Goal: Complete application form

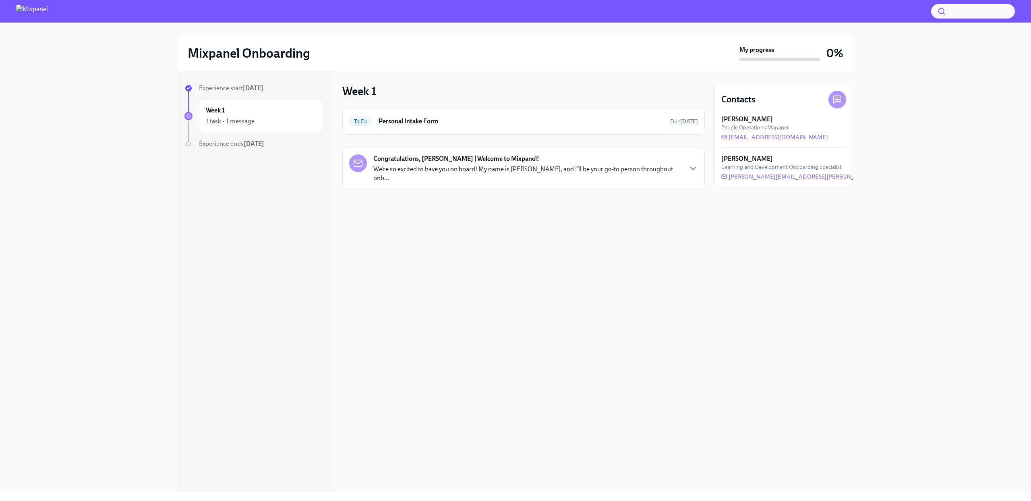
click at [674, 165] on div "Congratulations, [PERSON_NAME] | Welcome to Mixpanel! We’re so excited to have …" at bounding box center [523, 168] width 349 height 28
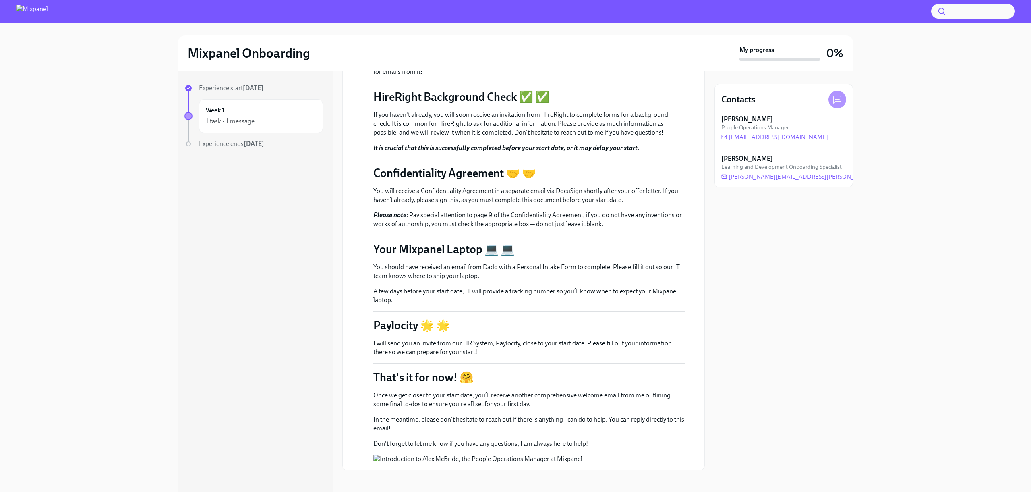
scroll to position [236, 0]
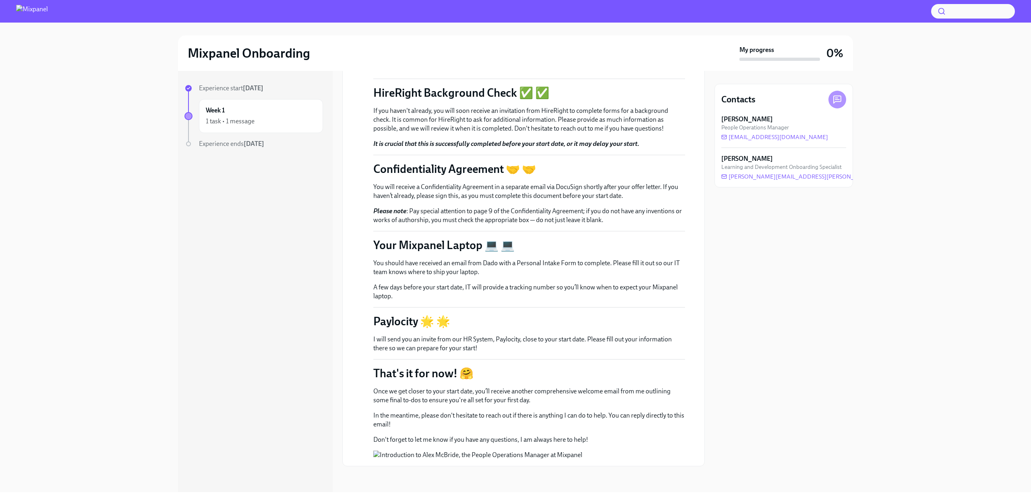
click at [262, 139] on div "Experience ends [DATE]" at bounding box center [261, 143] width 124 height 9
click at [262, 142] on strong "[DATE]" at bounding box center [254, 144] width 21 height 8
click at [265, 114] on div "Week 1 1 task • 1 message" at bounding box center [261, 116] width 110 height 20
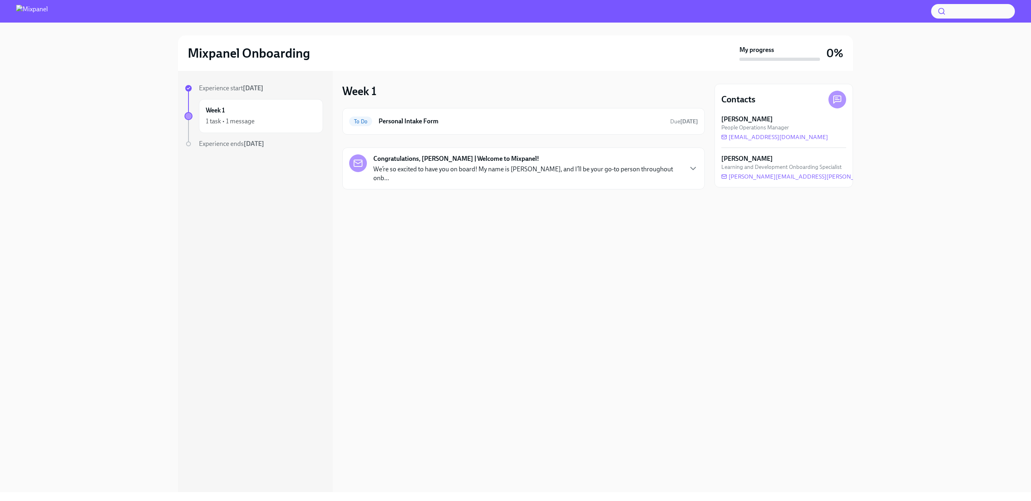
click at [397, 168] on p "We’re so excited to have you on board! My name is [PERSON_NAME], and I’ll be yo…" at bounding box center [527, 174] width 308 height 18
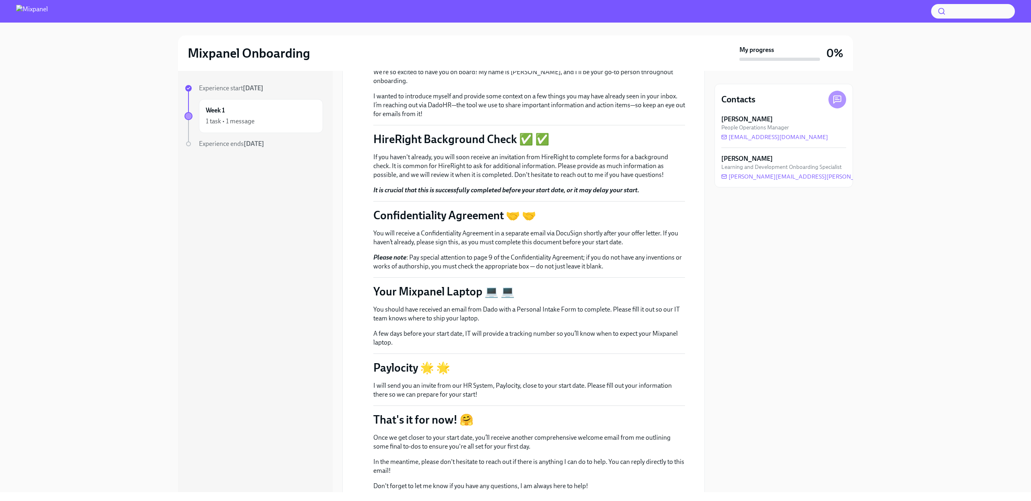
scroll to position [236, 0]
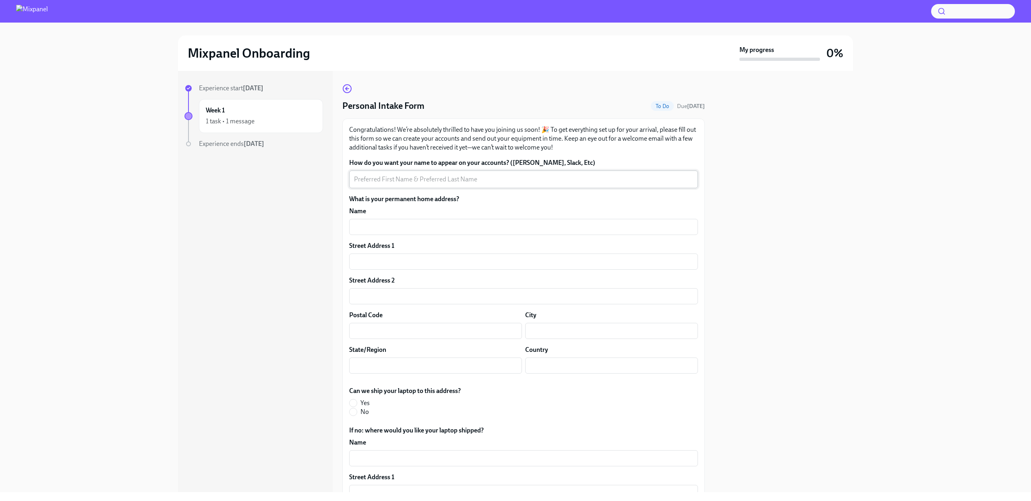
click at [441, 172] on div "x ​" at bounding box center [523, 179] width 349 height 18
type textarea "[PERSON_NAME]"
type input "[STREET_ADDRESS]"
type input "[PERSON_NAME]"
type input "[STREET_ADDRESS]"
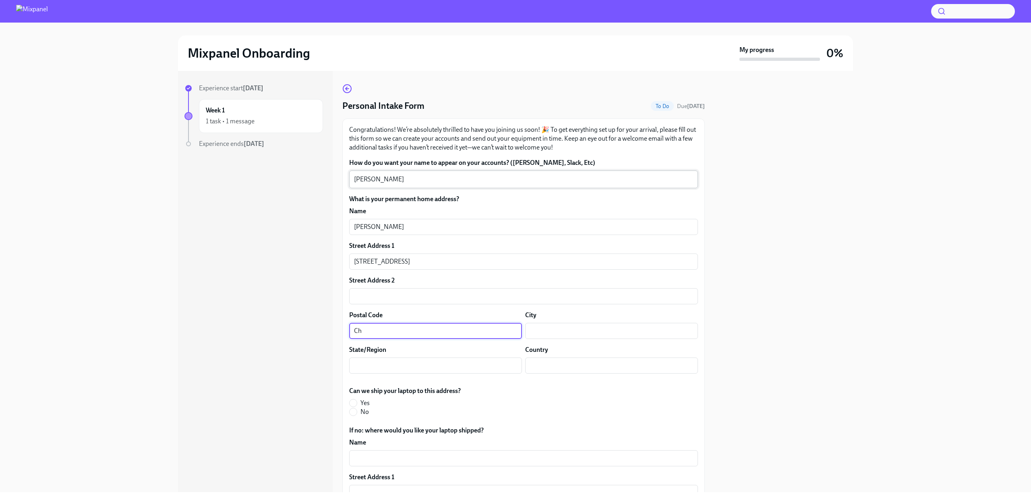
type input "C"
type input "47111"
type input "Charlestown"
type input "IN"
type input "[GEOGRAPHIC_DATA]"
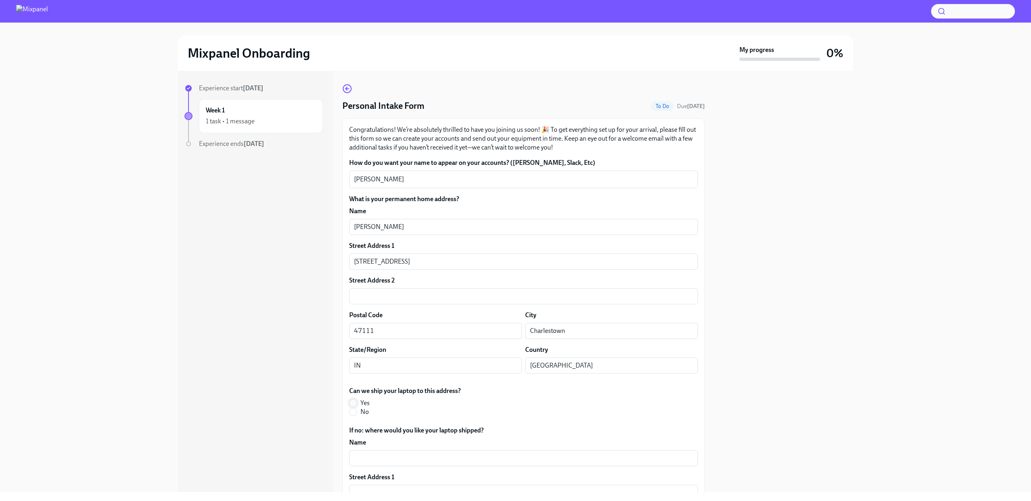
click at [354, 400] on input "Yes" at bounding box center [353, 402] width 7 height 7
radio input "true"
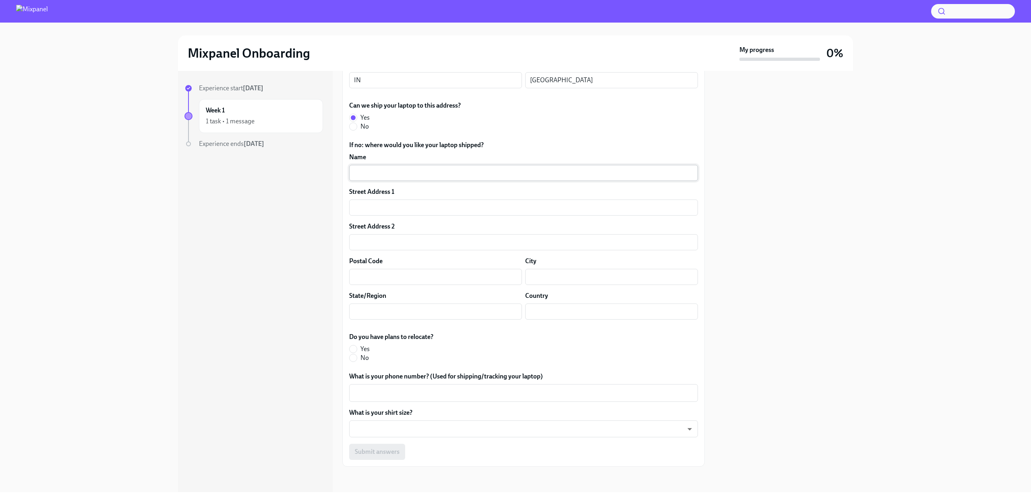
scroll to position [286, 0]
click at [352, 360] on input "No" at bounding box center [353, 357] width 7 height 7
radio input "true"
click at [374, 390] on textarea "What is your phone number? (Used for shipping/tracking your laptop)" at bounding box center [523, 392] width 339 height 10
type textarea "[PHONE_NUMBER]"
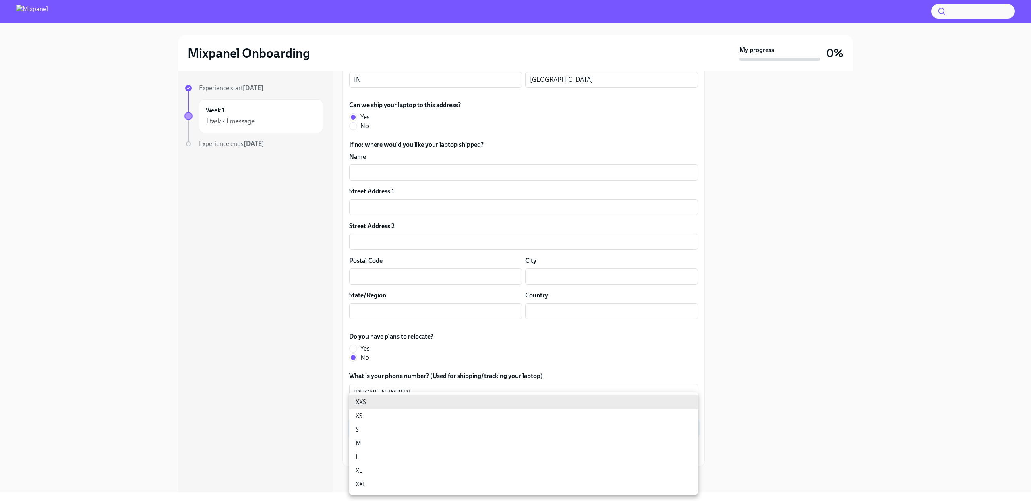
click at [389, 432] on body "Mixpanel Onboarding My progress 0% Experience start [DATE] Week 1 1 task • 1 me…" at bounding box center [515, 250] width 1031 height 501
click at [384, 441] on li "M" at bounding box center [523, 443] width 349 height 14
type input "18gyGN_Um"
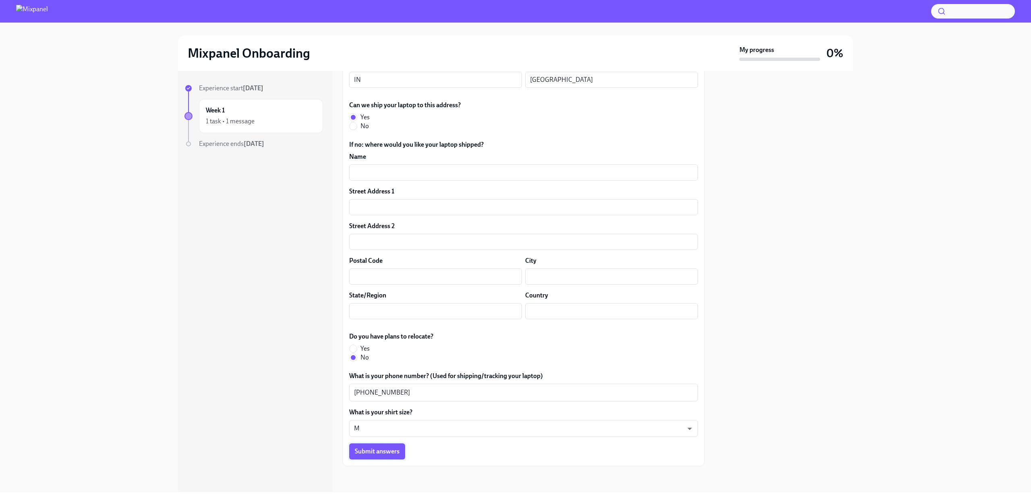
click at [391, 457] on button "Submit answers" at bounding box center [377, 451] width 56 height 16
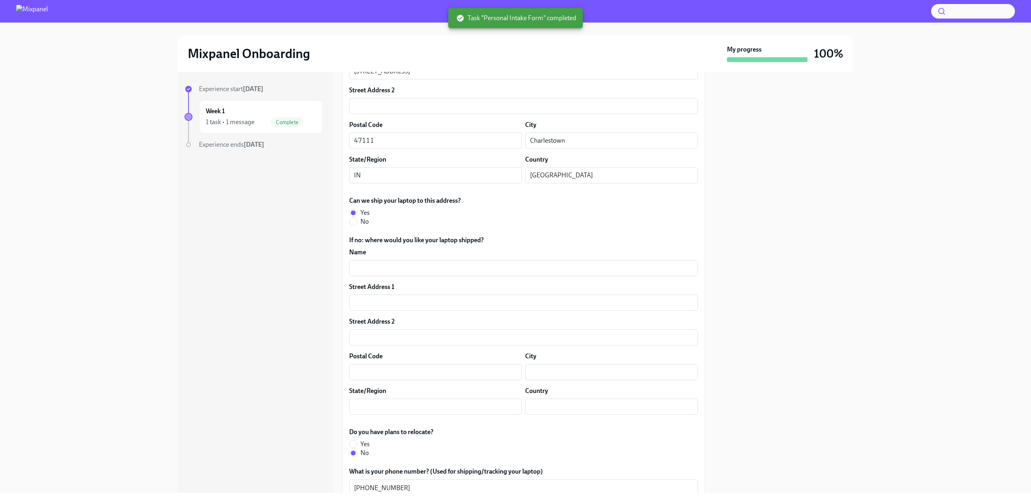
scroll to position [0, 0]
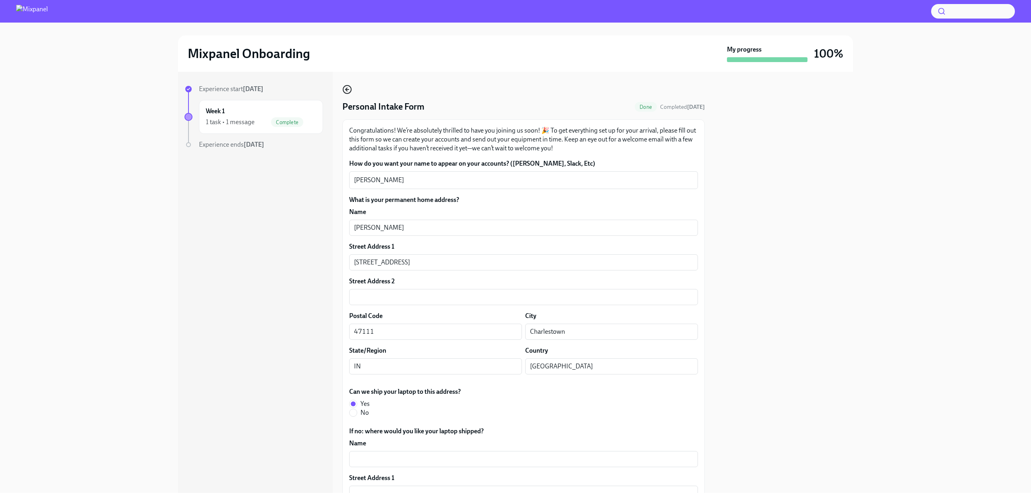
click at [348, 91] on icon "button" at bounding box center [347, 90] width 10 height 10
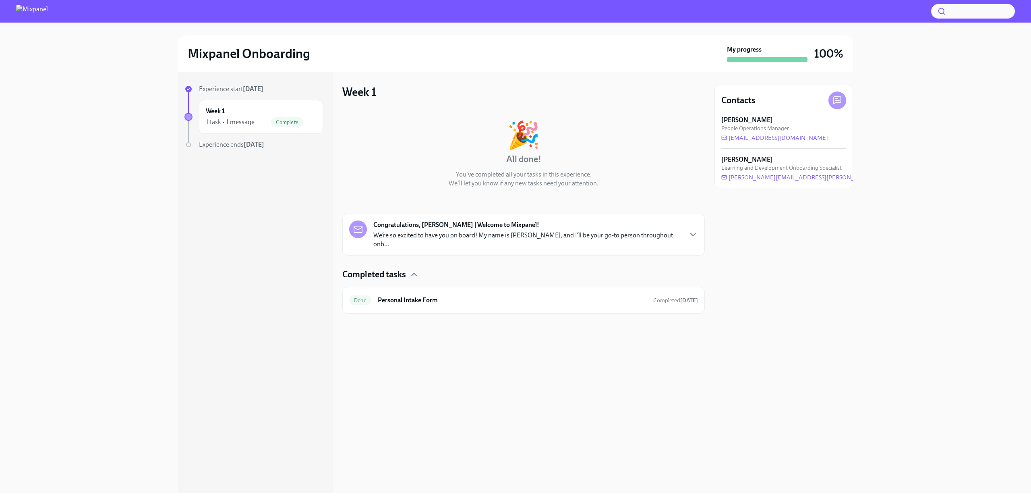
click at [421, 236] on p "We’re so excited to have you on board! My name is [PERSON_NAME], and I’ll be yo…" at bounding box center [527, 240] width 308 height 18
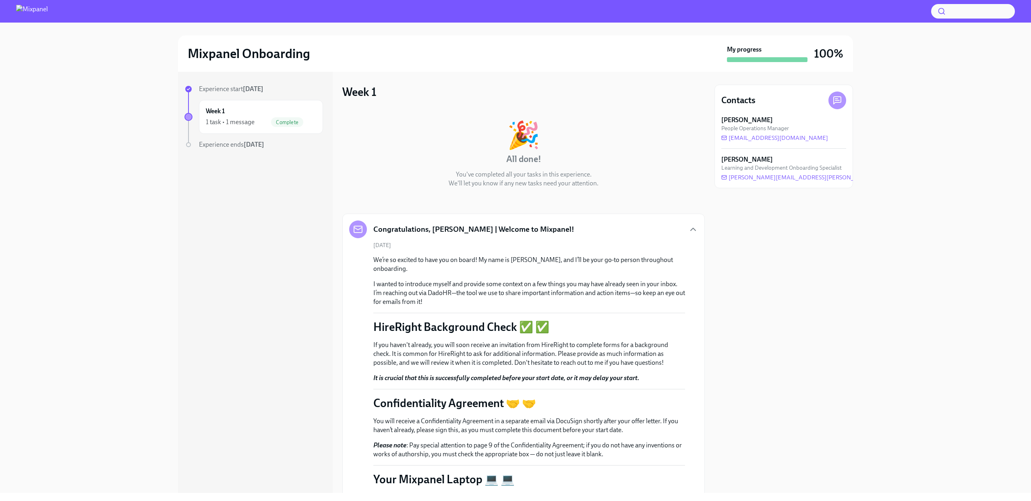
scroll to position [359, 0]
